Goal: Task Accomplishment & Management: Use online tool/utility

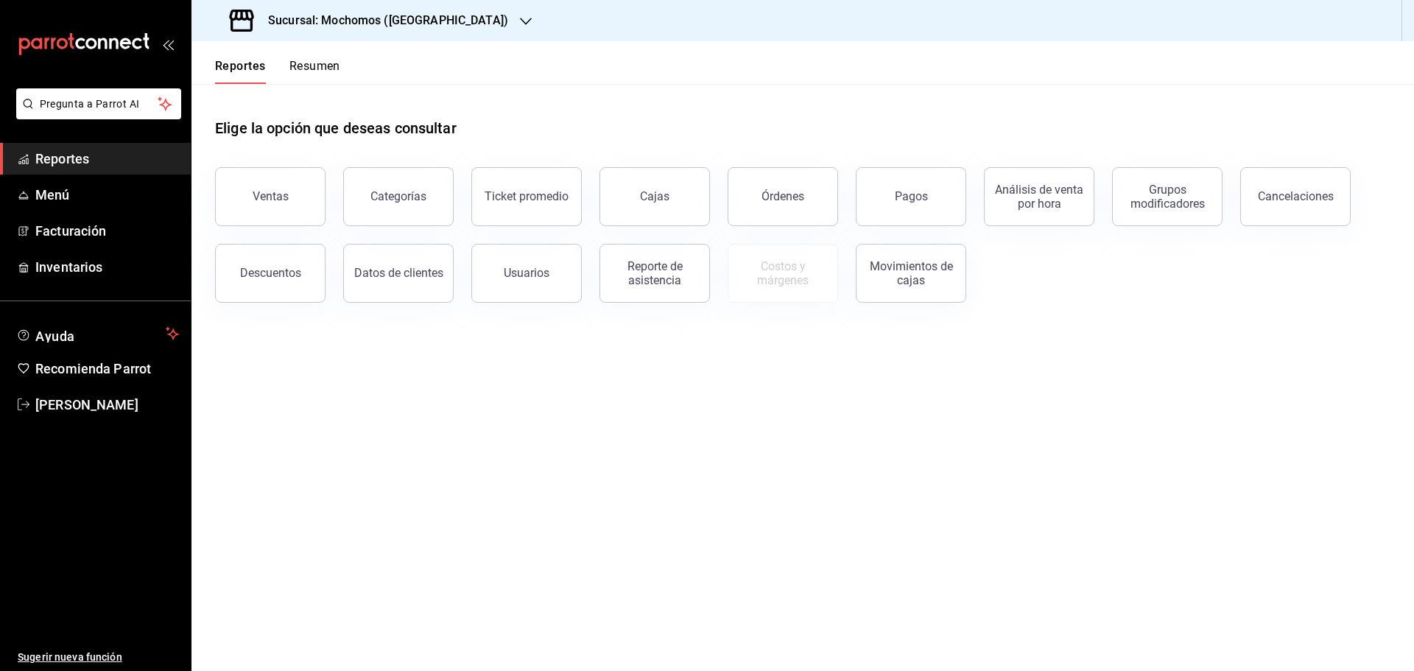
click at [434, 18] on div "Sucursal: Mochomos ([GEOGRAPHIC_DATA])" at bounding box center [370, 20] width 334 height 41
click at [233, 63] on span "Ryoshi ([GEOGRAPHIC_DATA])" at bounding box center [274, 63] width 142 height 15
click at [264, 183] on button "Ventas" at bounding box center [270, 196] width 110 height 59
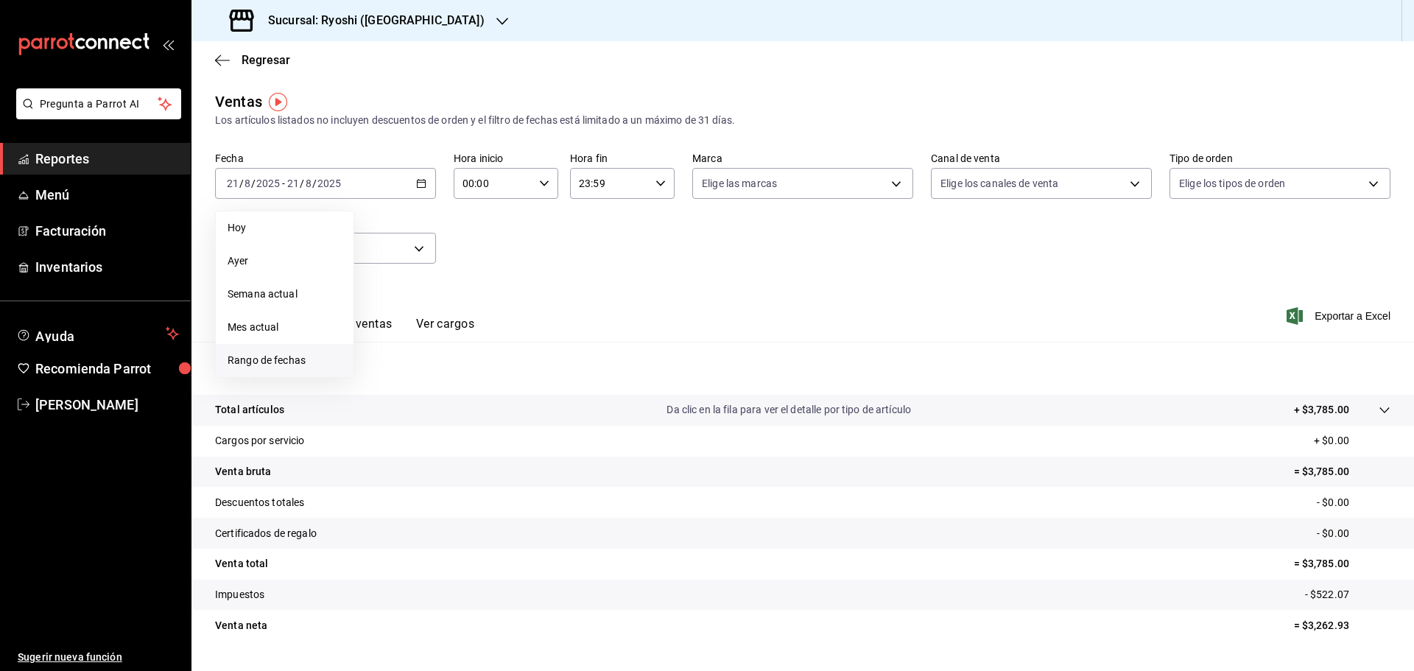
click at [303, 362] on span "Rango de fechas" at bounding box center [285, 360] width 114 height 15
click at [443, 372] on button "20" at bounding box center [437, 378] width 26 height 27
click at [476, 375] on div "28 29 30 31 1 2 3 4 5 6 7 8 9 10 11 12 13 14 15 16 17 18 19 20 21 22 23 24 25 2…" at bounding box center [463, 346] width 183 height 156
click at [468, 377] on abbr "21" at bounding box center [463, 378] width 10 height 10
click at [543, 190] on div "00:00 Hora inicio" at bounding box center [506, 183] width 105 height 31
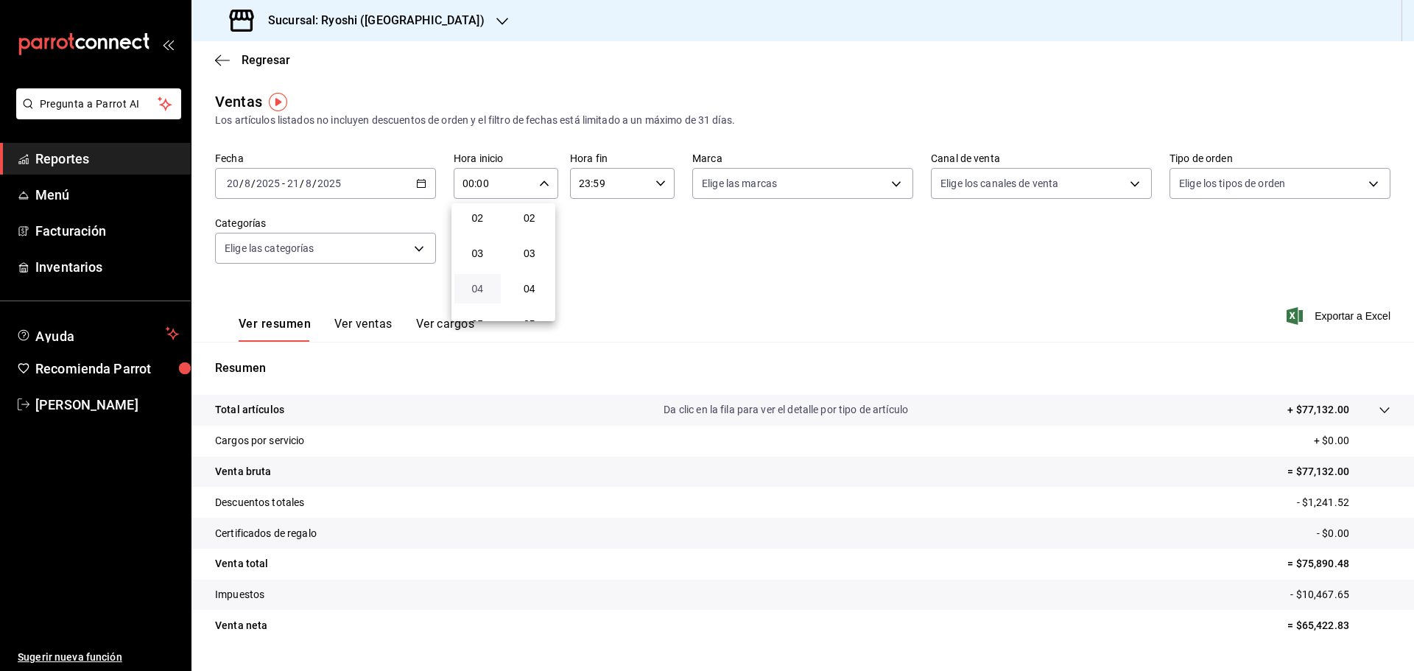
scroll to position [147, 0]
click at [472, 256] on button "05" at bounding box center [477, 250] width 46 height 29
type input "05:00"
click at [653, 182] on div at bounding box center [707, 335] width 1414 height 671
click at [656, 182] on \(Stroke\) "button" at bounding box center [660, 182] width 9 height 5
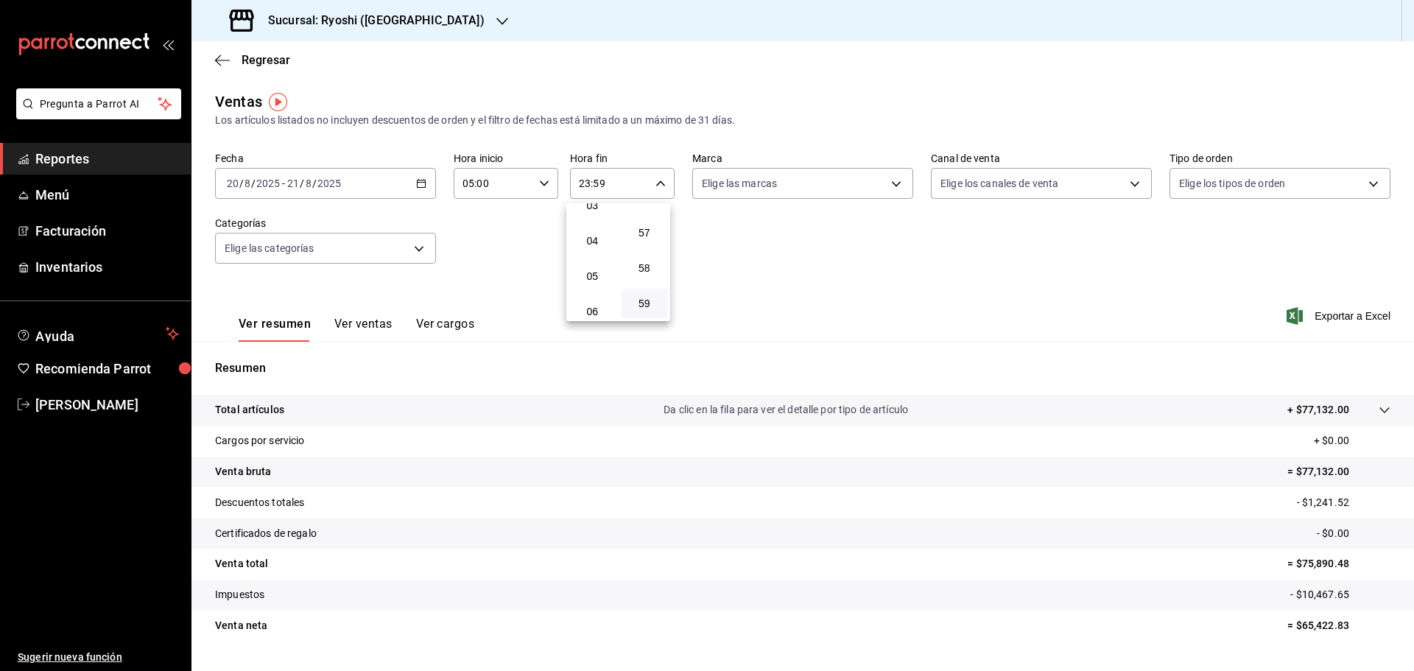
scroll to position [147, 0]
click at [590, 240] on button "05" at bounding box center [592, 250] width 46 height 29
type input "05:59"
click at [489, 267] on div at bounding box center [707, 335] width 1414 height 671
click at [367, 327] on button "Ver ventas" at bounding box center [363, 329] width 58 height 25
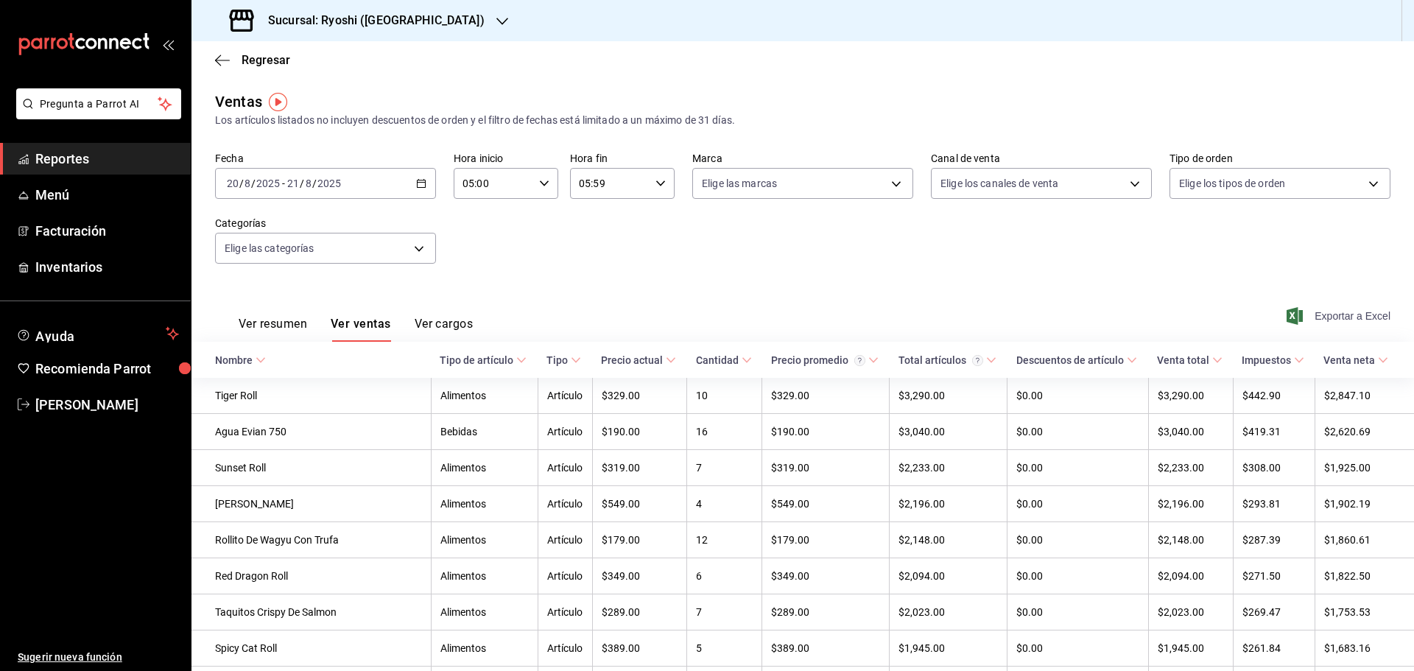
click at [1356, 318] on span "Exportar a Excel" at bounding box center [1339, 316] width 101 height 18
click at [757, 261] on div "Fecha [DATE] [DATE] - [DATE] [DATE] Hora inicio 05:00 Hora inicio Hora fin 05:5…" at bounding box center [802, 217] width 1175 height 130
click at [738, 229] on div "Fecha [DATE] [DATE] - [DATE] [DATE] Hora inicio 05:00 Hora inicio Hora fin 05:5…" at bounding box center [802, 217] width 1175 height 130
click at [352, 18] on h3 "Sucursal: Ryoshi ([GEOGRAPHIC_DATA])" at bounding box center [370, 21] width 228 height 18
click at [216, 85] on div "Mochomos ([GEOGRAPHIC_DATA])" at bounding box center [301, 96] width 221 height 33
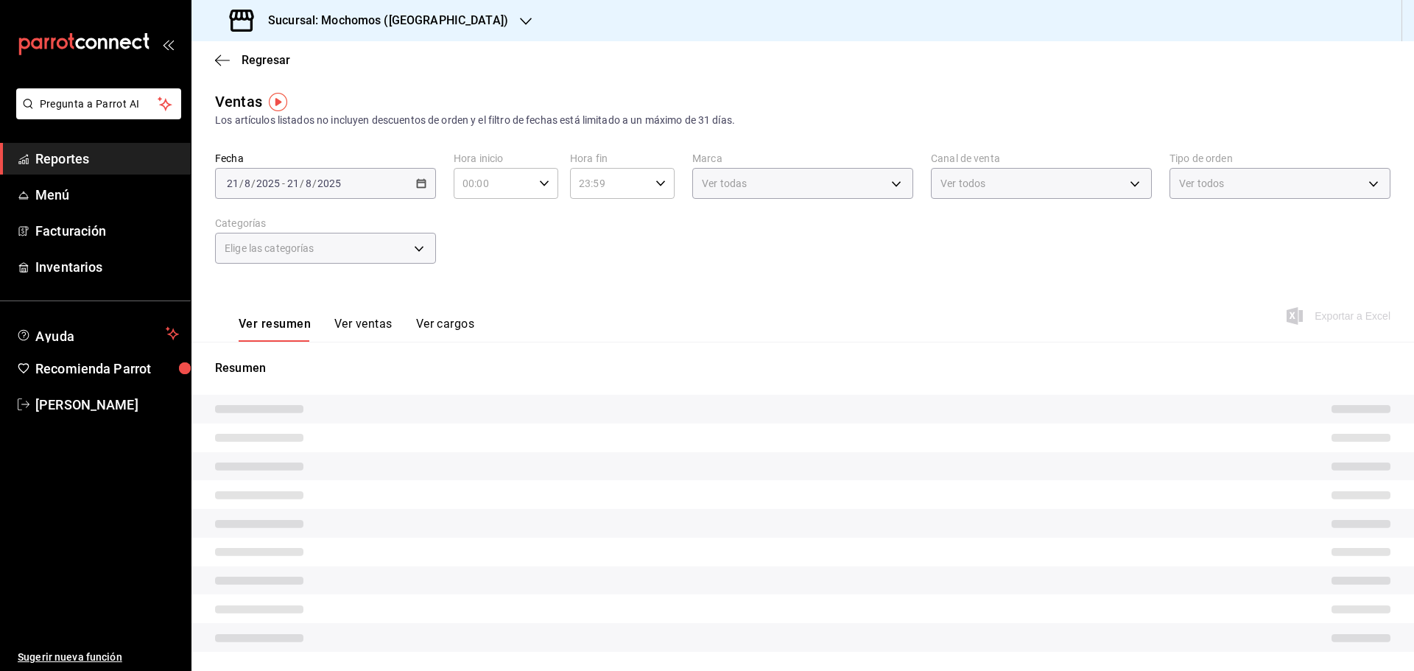
type input "05:00"
type input "05:59"
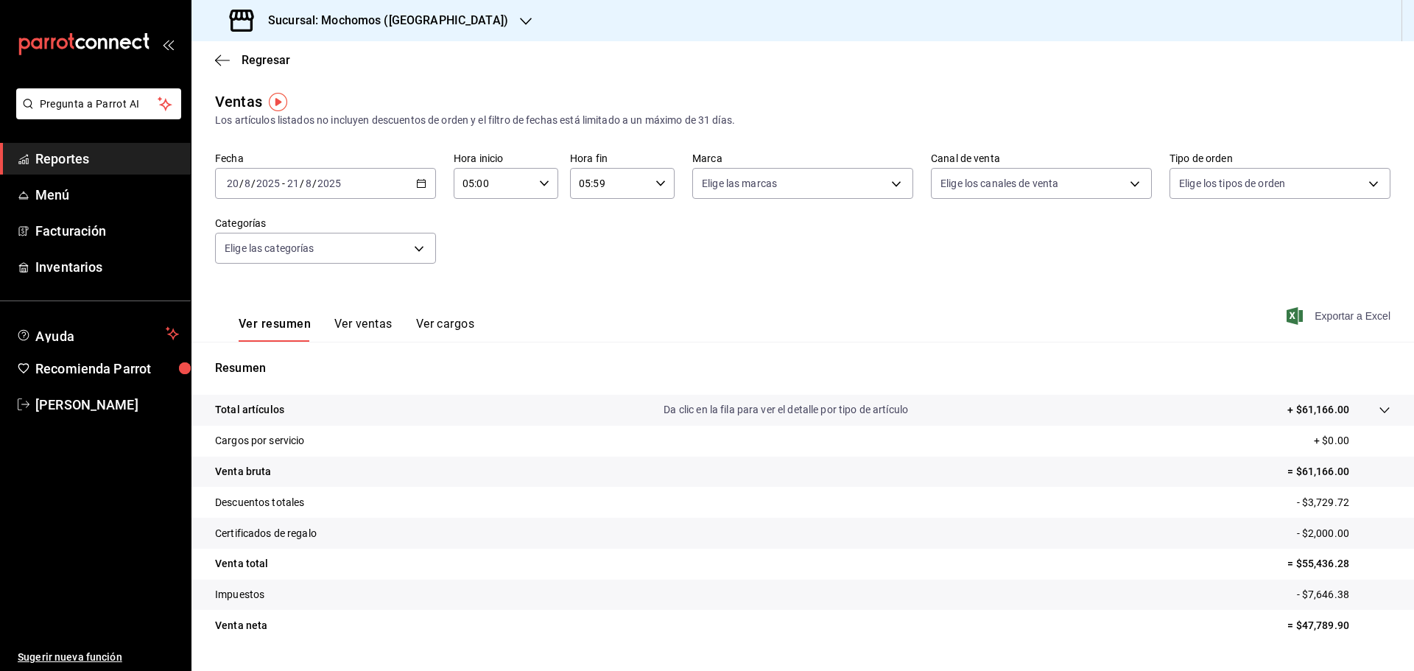
click at [1356, 314] on span "Exportar a Excel" at bounding box center [1339, 316] width 101 height 18
